Goal: Task Accomplishment & Management: Use online tool/utility

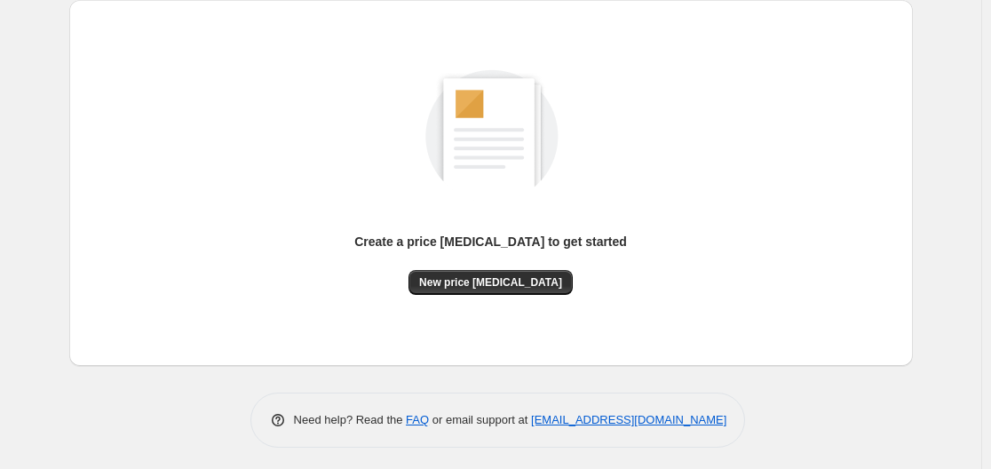
scroll to position [196, 0]
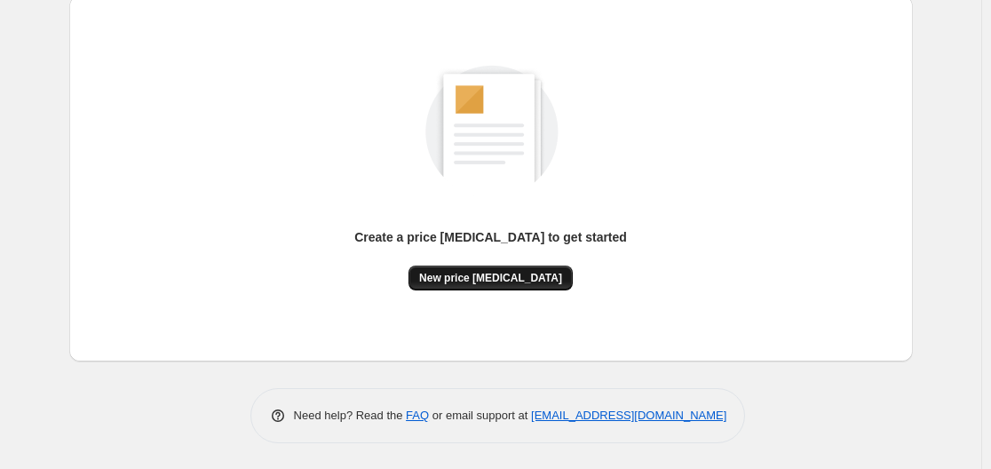
click at [466, 270] on button "New price [MEDICAL_DATA]" at bounding box center [491, 278] width 164 height 25
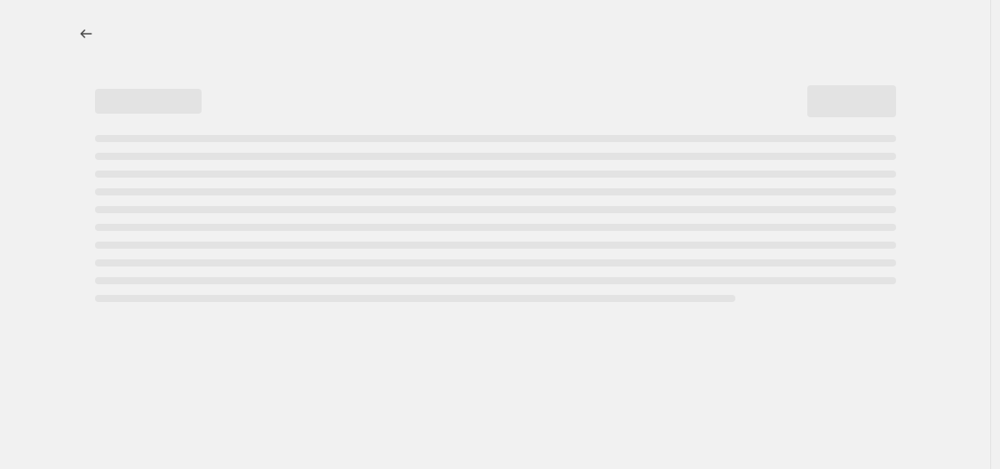
select select "percentage"
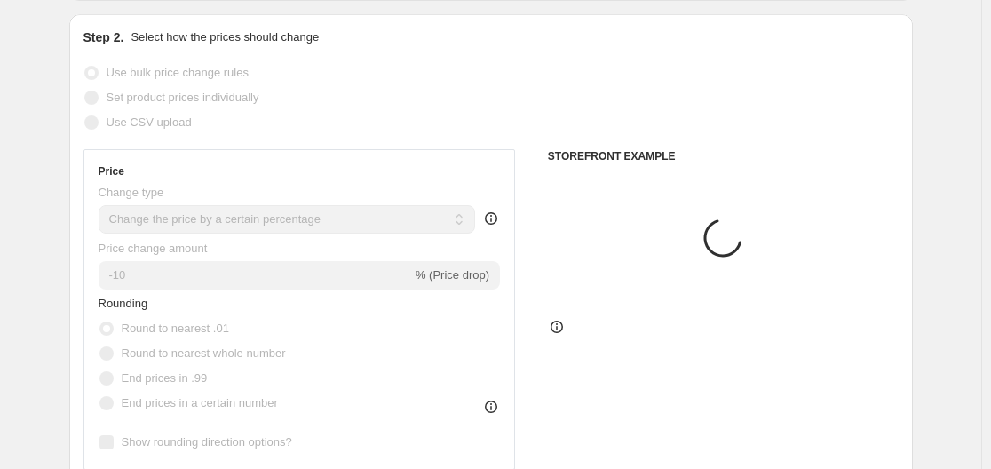
scroll to position [355, 0]
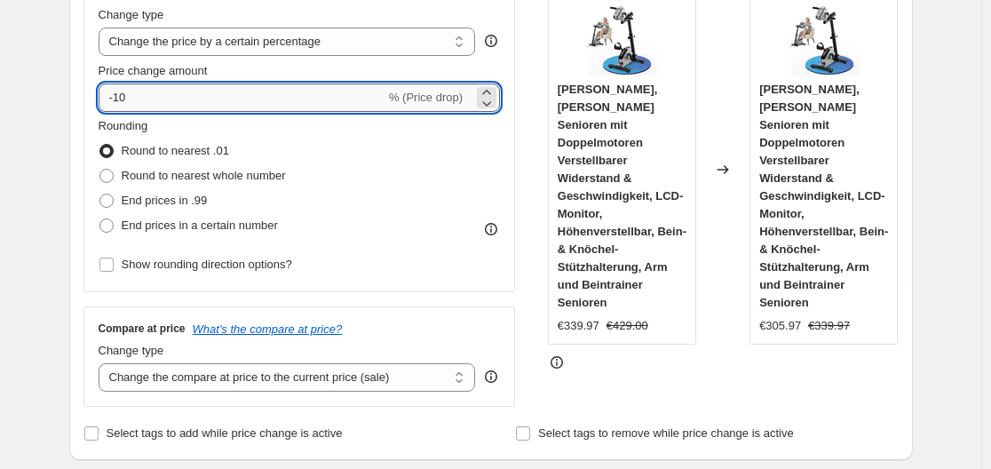
click at [289, 102] on input "-10" at bounding box center [242, 98] width 287 height 28
type input "-1"
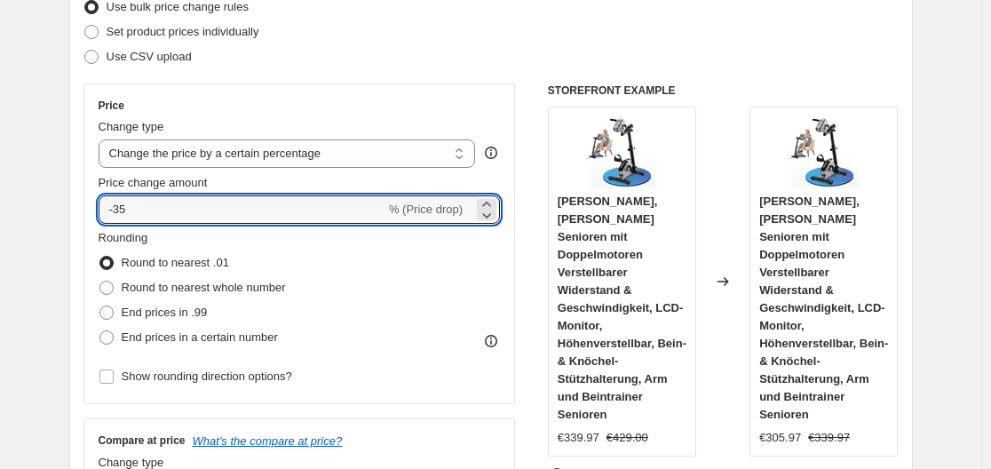
scroll to position [178, 0]
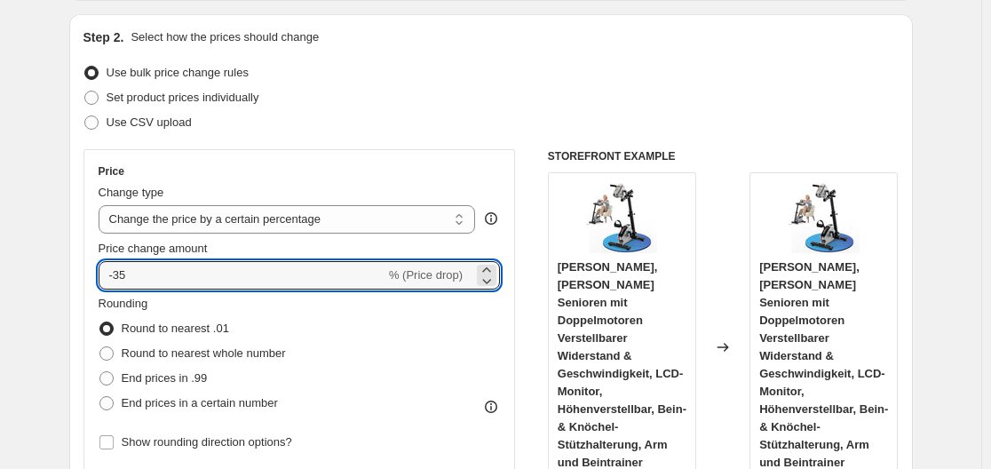
type input "-35"
click at [447, 125] on div "Use CSV upload" at bounding box center [492, 122] width 816 height 25
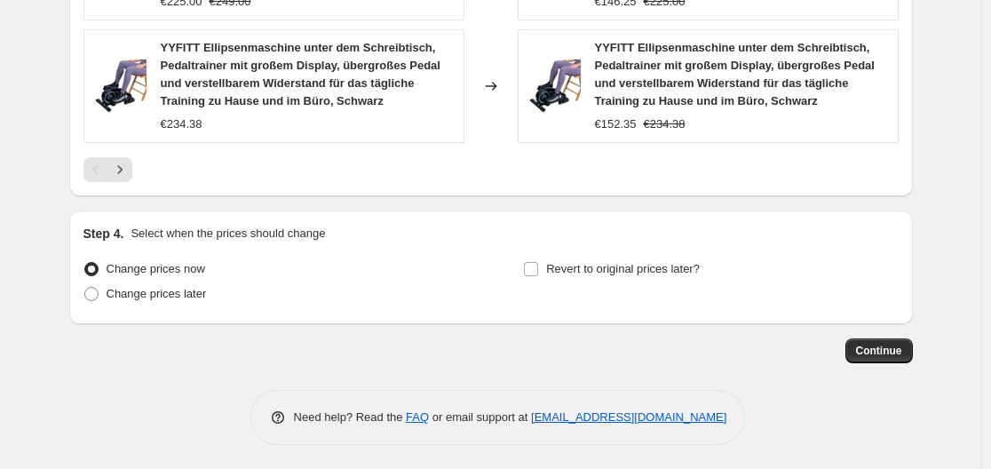
scroll to position [1532, 0]
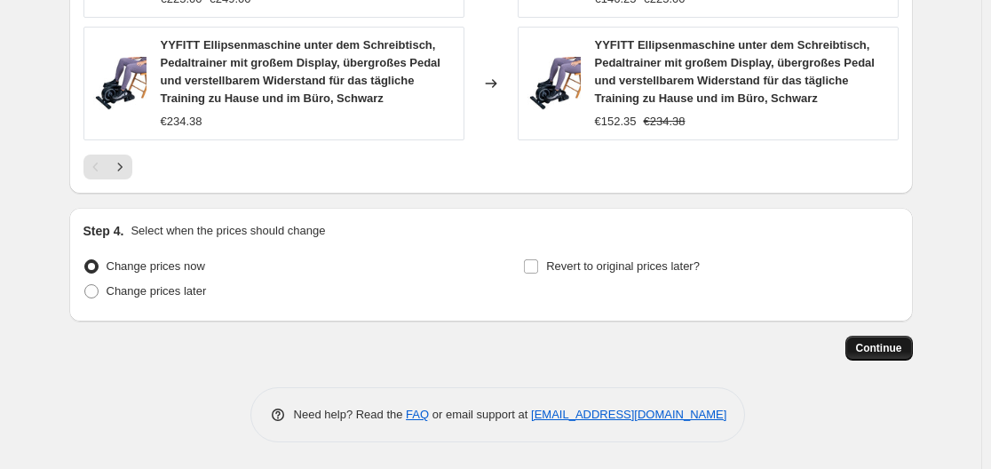
click at [896, 336] on button "Continue" at bounding box center [880, 348] width 68 height 25
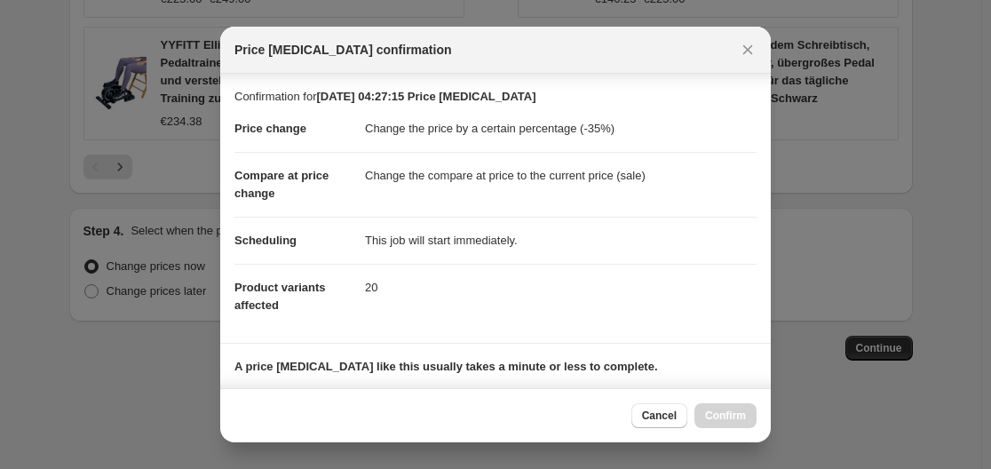
scroll to position [279, 0]
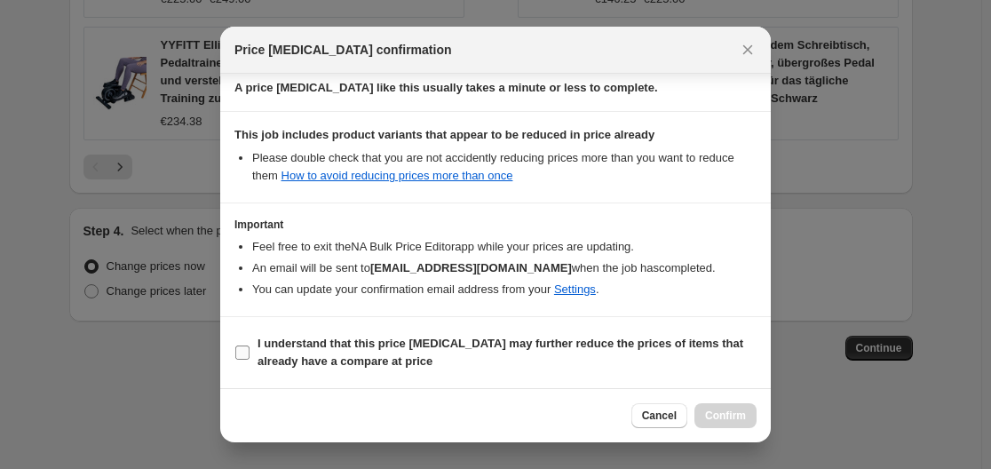
click at [584, 342] on b "I understand that this price [MEDICAL_DATA] may further reduce the prices of it…" at bounding box center [501, 352] width 486 height 31
click at [250, 346] on input "I understand that this price [MEDICAL_DATA] may further reduce the prices of it…" at bounding box center [242, 353] width 14 height 14
checkbox input "true"
click at [722, 409] on button "Confirm" at bounding box center [726, 415] width 62 height 25
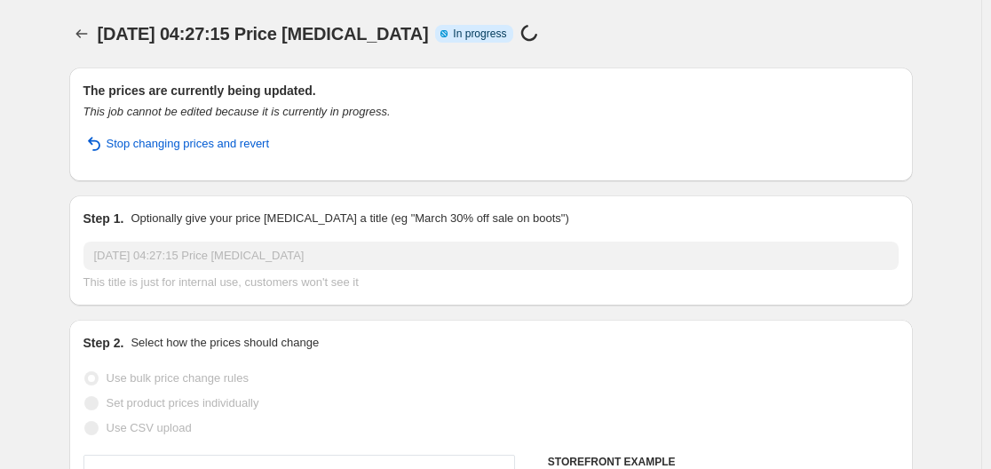
select select "percentage"
